Goal: Transaction & Acquisition: Purchase product/service

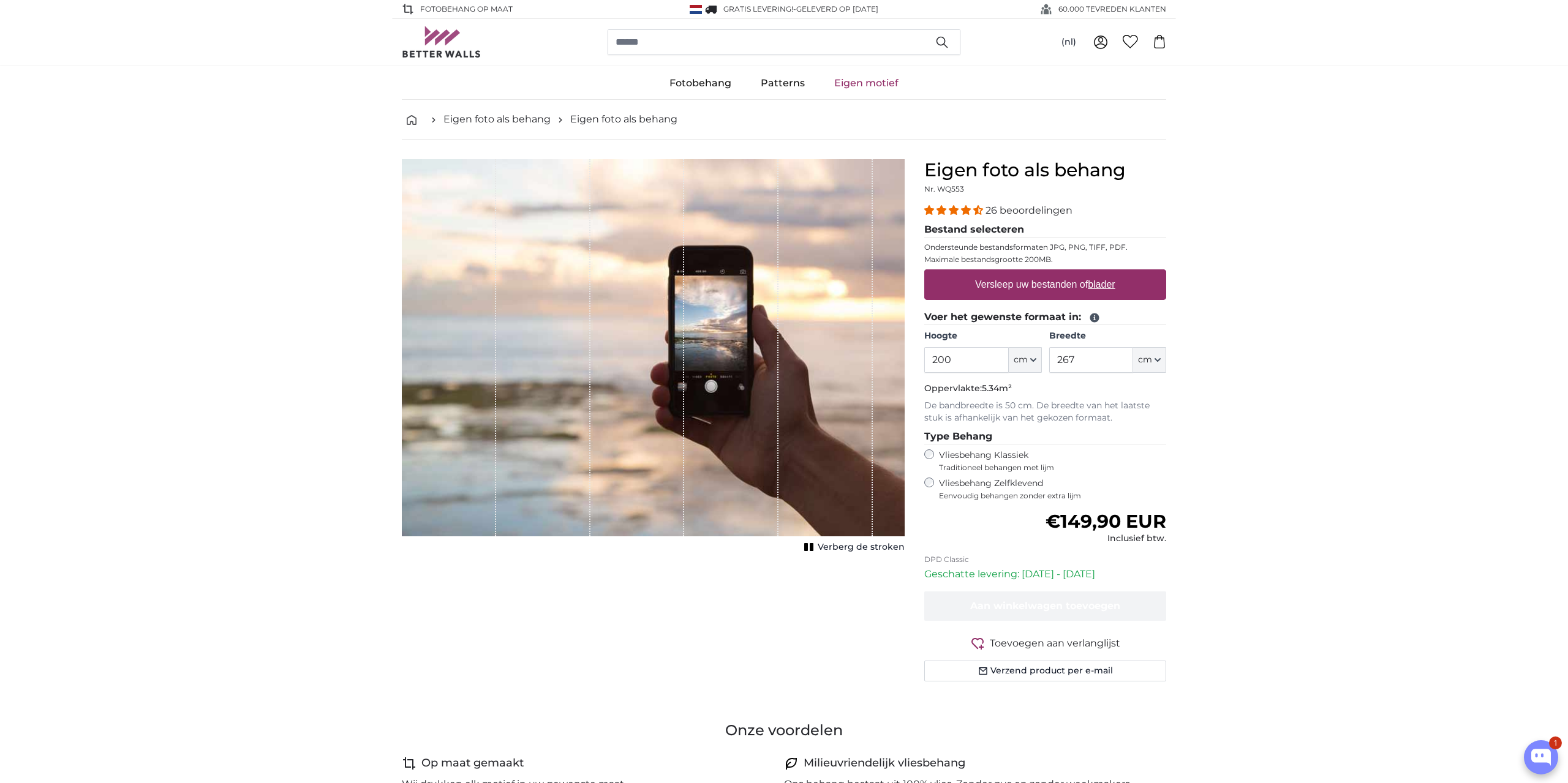
click at [1054, 284] on label "Versleep uw bestanden of blader" at bounding box center [1045, 284] width 150 height 25
click at [1054, 273] on input "Versleep uw bestanden of blader" at bounding box center [1046, 271] width 242 height 4
type input "**********"
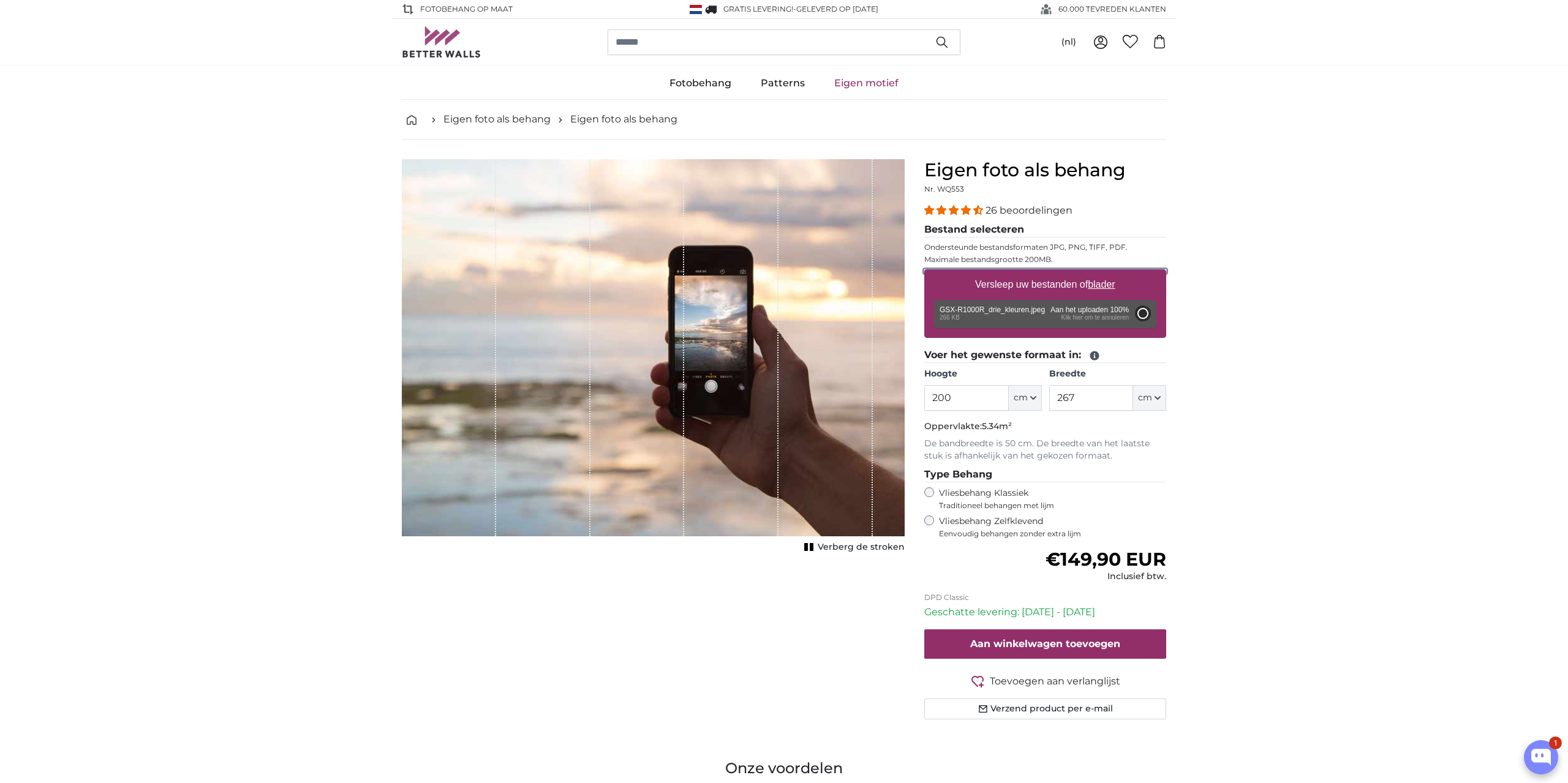
type input "61"
type input "91.5"
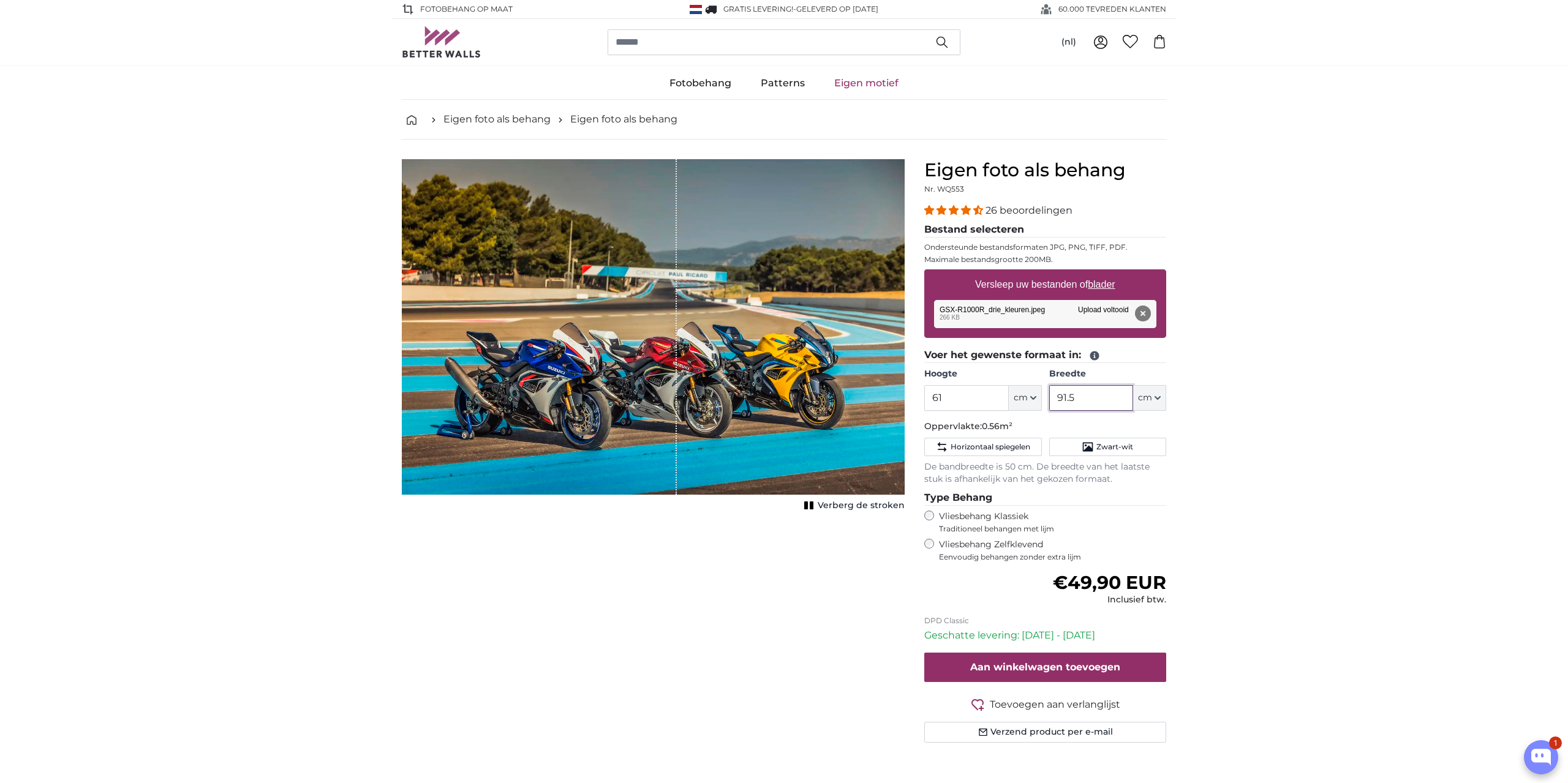
drag, startPoint x: 1056, startPoint y: 397, endPoint x: 967, endPoint y: 386, distance: 89.7
click at [1050, 386] on input "91.5" at bounding box center [1091, 398] width 84 height 26
click at [531, 611] on div "Annuleren Afbeelding bijsnijden Verberg de stroken" at bounding box center [653, 466] width 522 height 613
drag, startPoint x: 260, startPoint y: 320, endPoint x: 290, endPoint y: 207, distance: 116.9
